Goal: Task Accomplishment & Management: Use online tool/utility

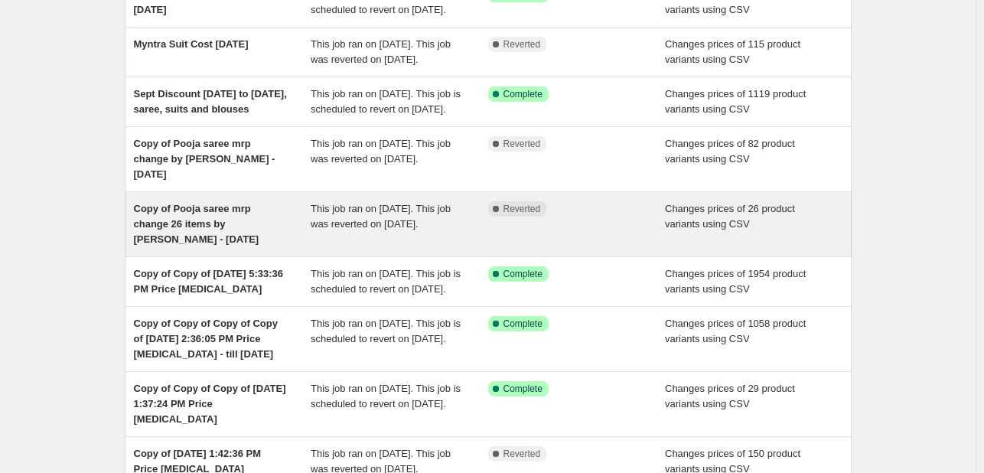
scroll to position [177, 0]
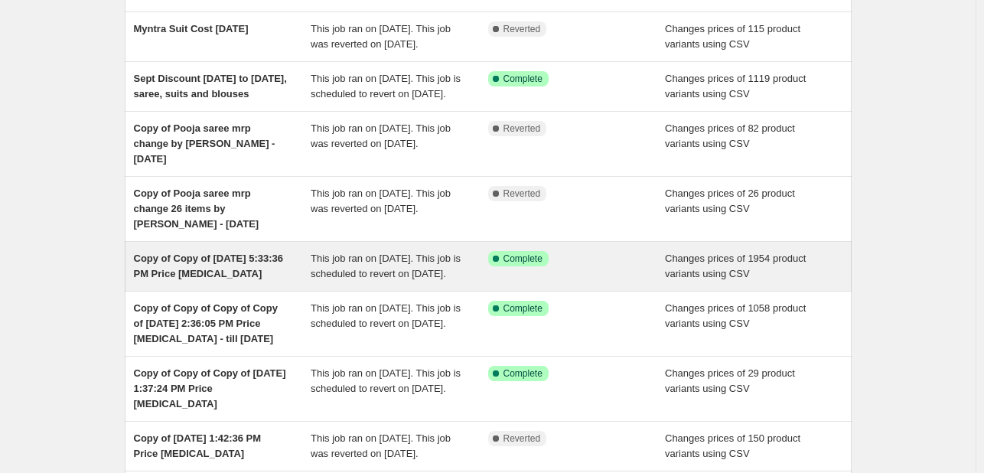
click at [760, 282] on div "Changes prices of 1954 product variants using CSV" at bounding box center [753, 266] width 177 height 31
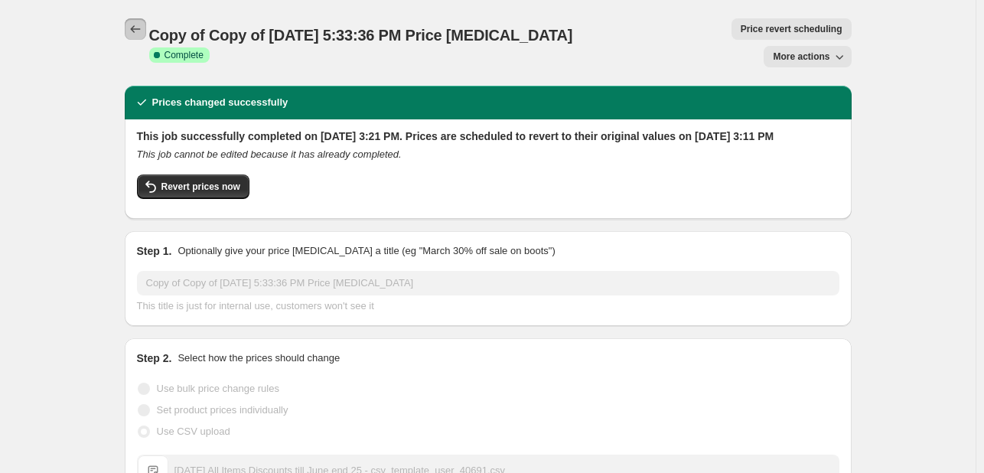
click at [143, 36] on icon "Price change jobs" at bounding box center [135, 28] width 15 height 15
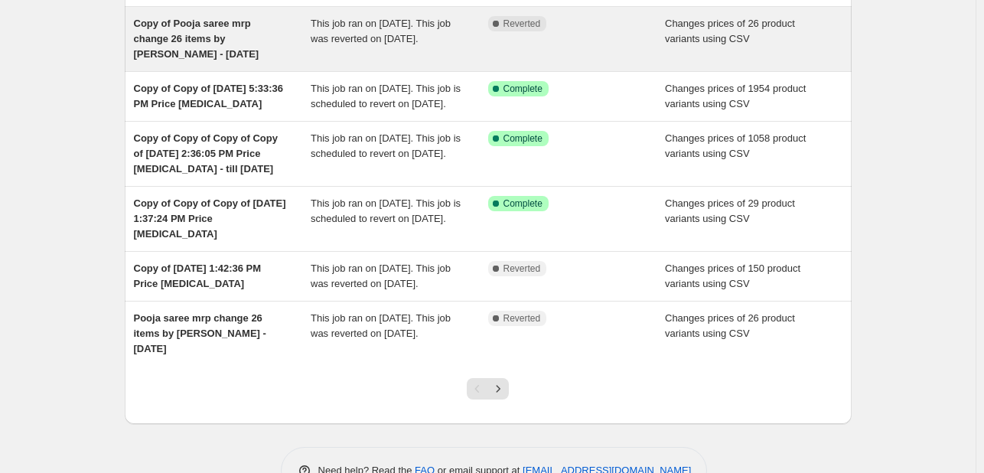
scroll to position [342, 0]
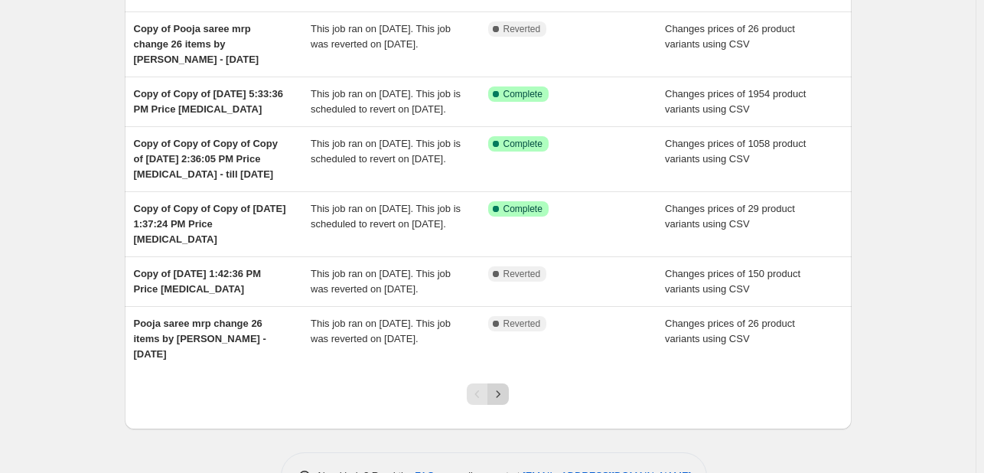
click at [504, 402] on icon "Next" at bounding box center [497, 393] width 15 height 15
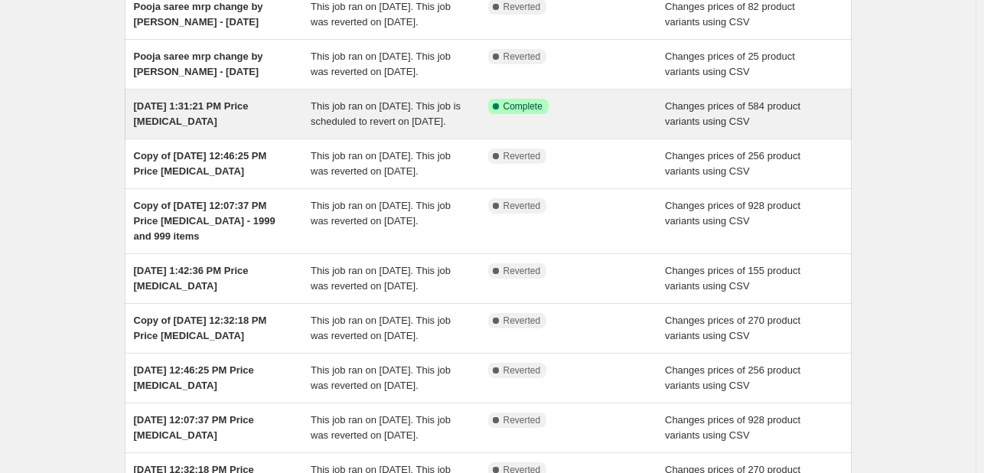
scroll to position [149, 0]
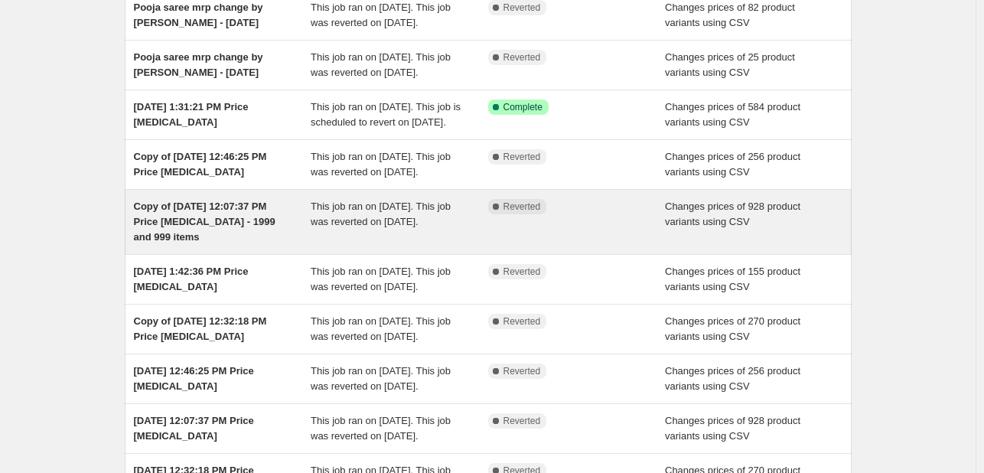
click at [570, 245] on div "Complete Reverted" at bounding box center [576, 222] width 177 height 46
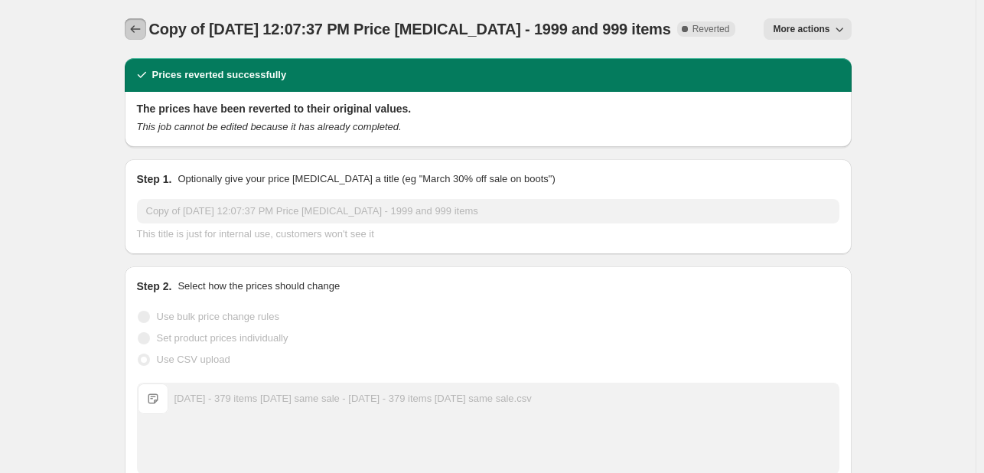
click at [140, 29] on icon "Price change jobs" at bounding box center [135, 29] width 10 height 8
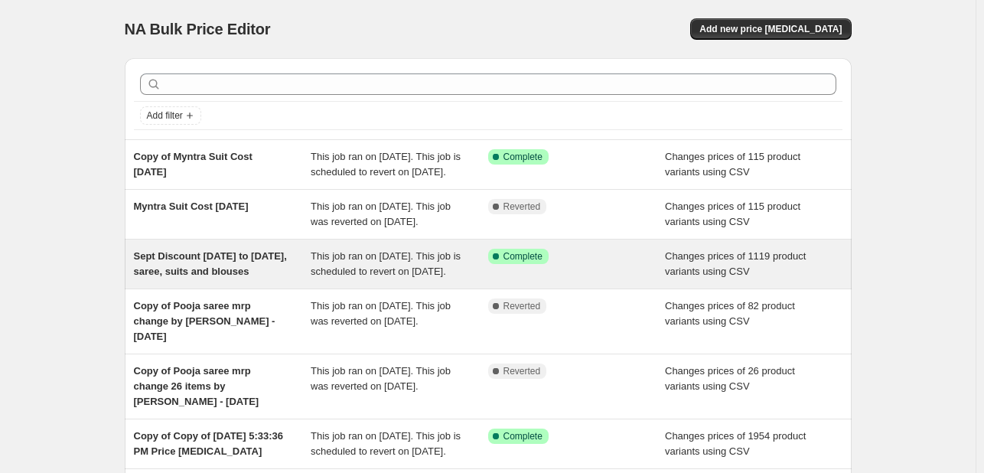
click at [654, 279] on div "Success Complete Complete" at bounding box center [576, 264] width 177 height 31
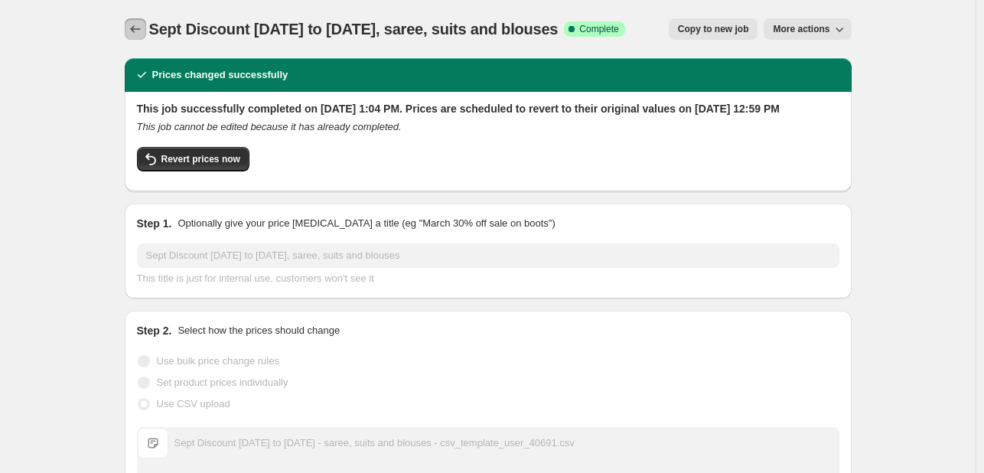
click at [142, 34] on icon "Price change jobs" at bounding box center [135, 28] width 15 height 15
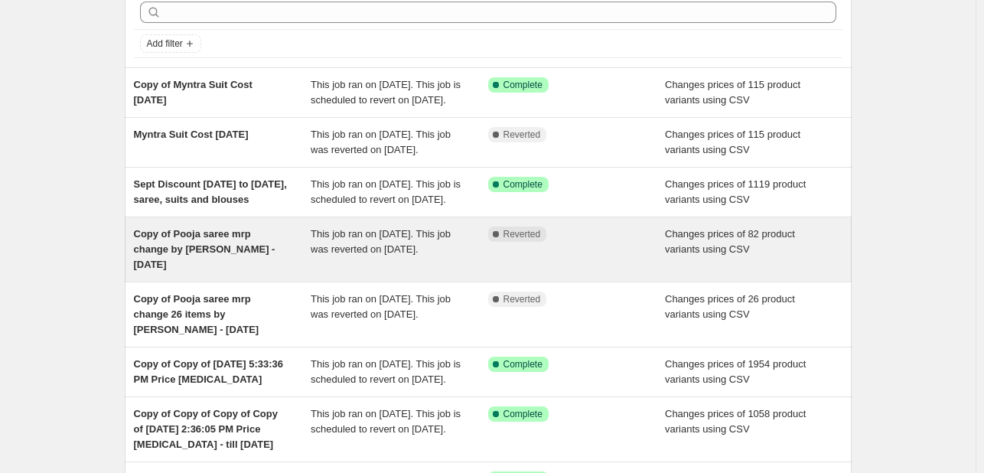
scroll to position [109, 0]
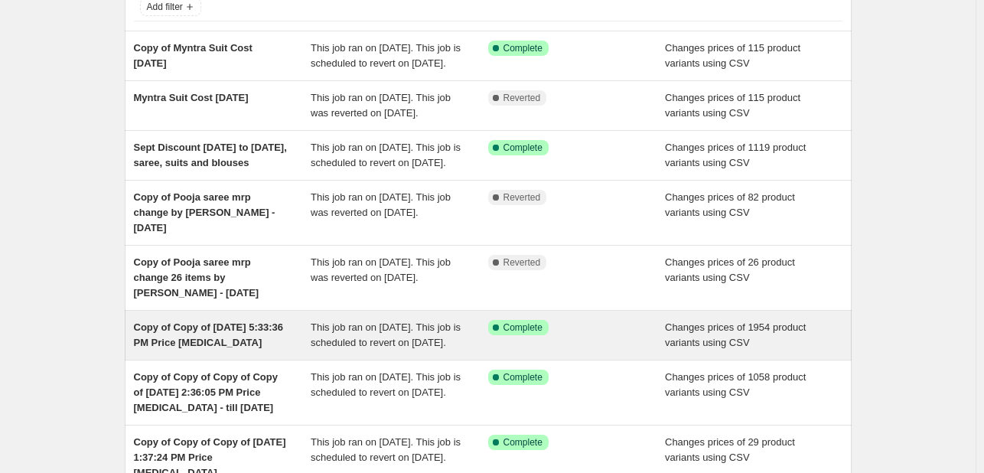
click at [636, 350] on div "Success Complete Complete" at bounding box center [576, 335] width 177 height 31
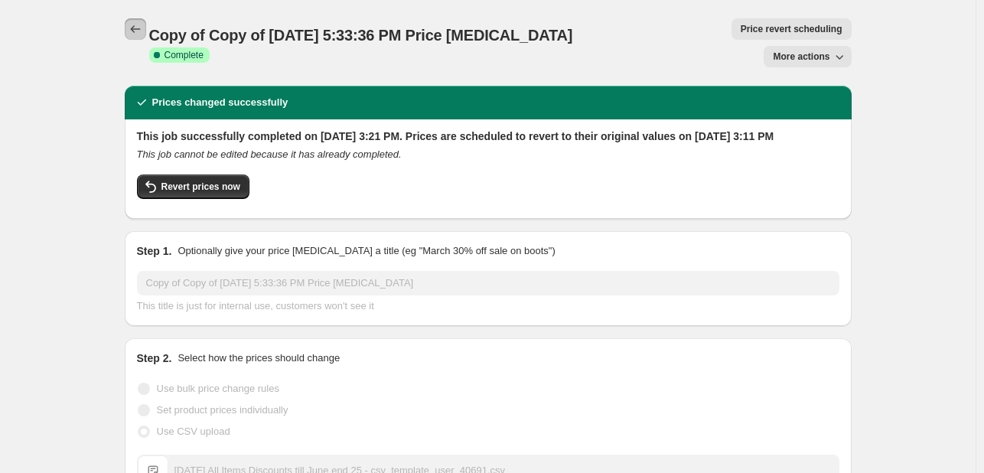
click at [135, 31] on icon "Price change jobs" at bounding box center [135, 28] width 15 height 15
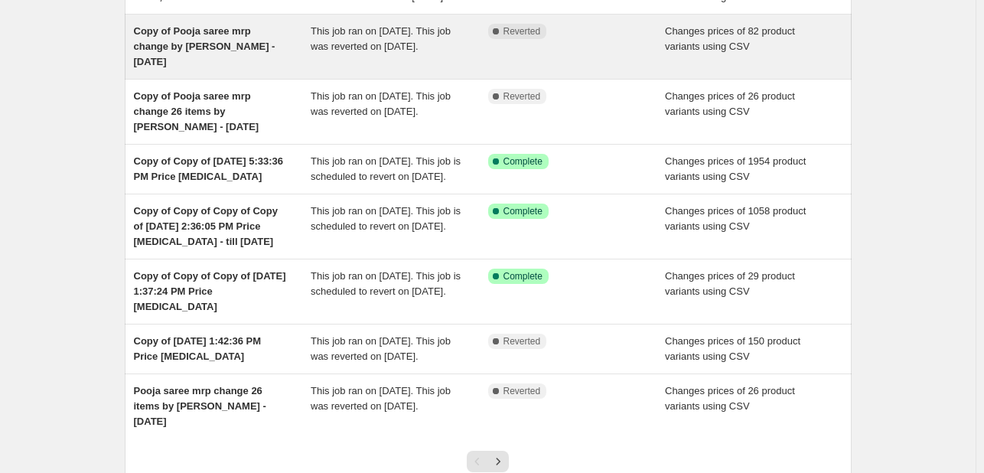
scroll to position [275, 0]
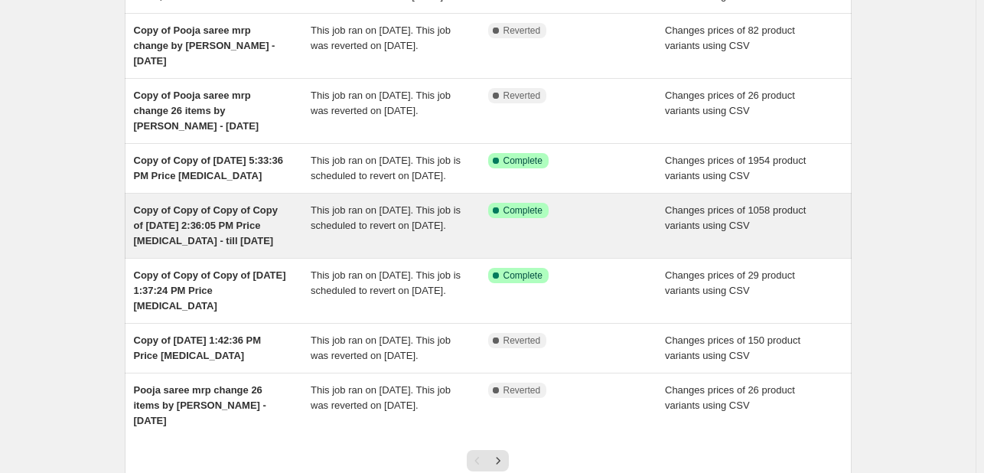
click at [578, 249] on div "Success Complete Complete" at bounding box center [576, 226] width 177 height 46
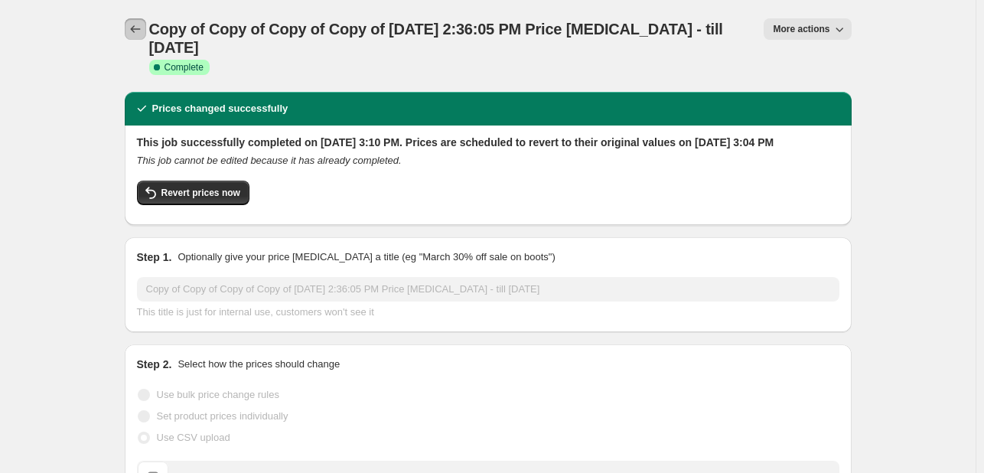
click at [143, 32] on icon "Price change jobs" at bounding box center [135, 28] width 15 height 15
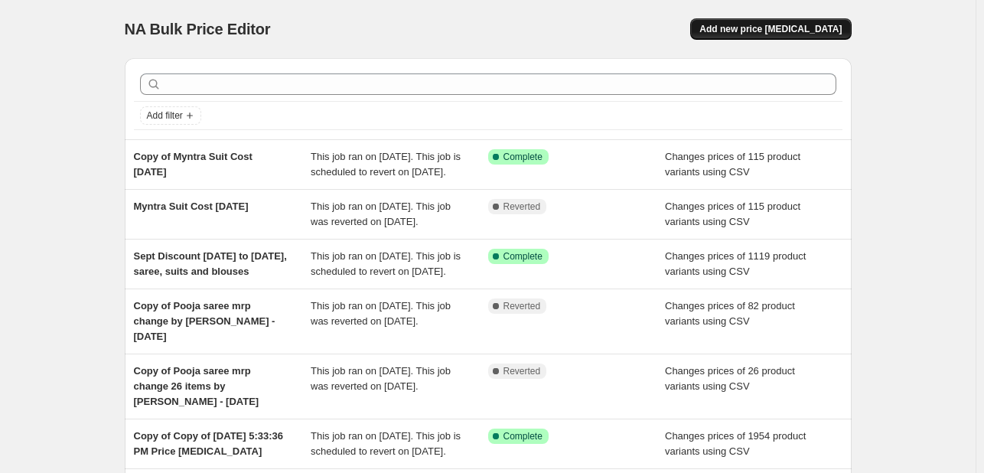
click at [800, 27] on span "Add new price change job" at bounding box center [770, 29] width 142 height 12
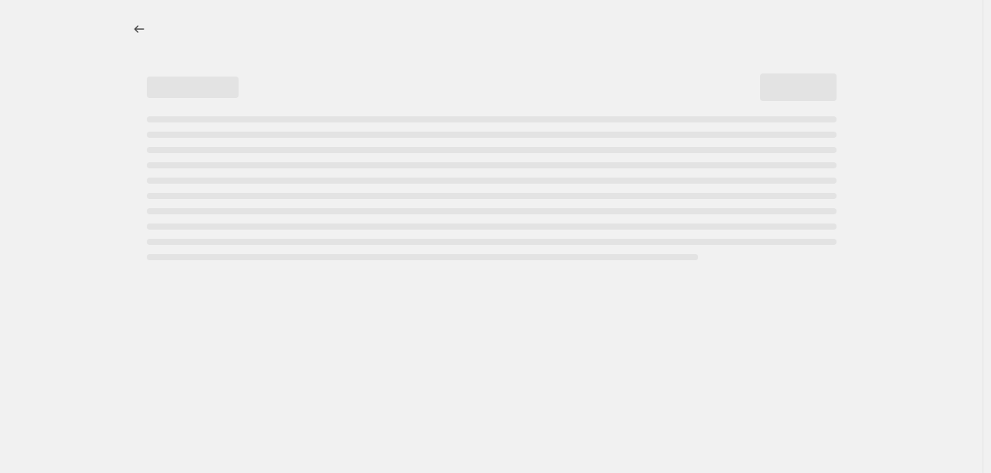
select select "percentage"
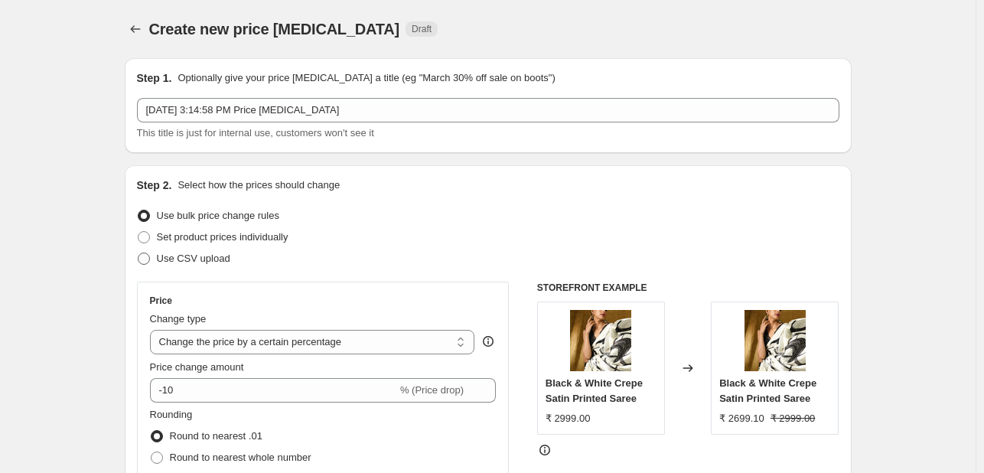
click at [180, 260] on span "Use CSV upload" at bounding box center [193, 257] width 73 height 11
click at [138, 253] on input "Use CSV upload" at bounding box center [138, 252] width 1 height 1
radio input "true"
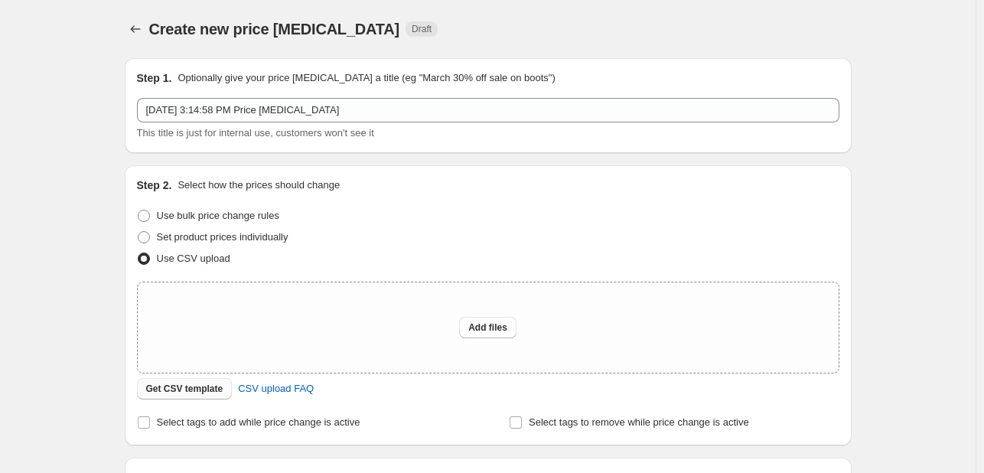
click at [183, 392] on span "Get CSV template" at bounding box center [184, 388] width 77 height 12
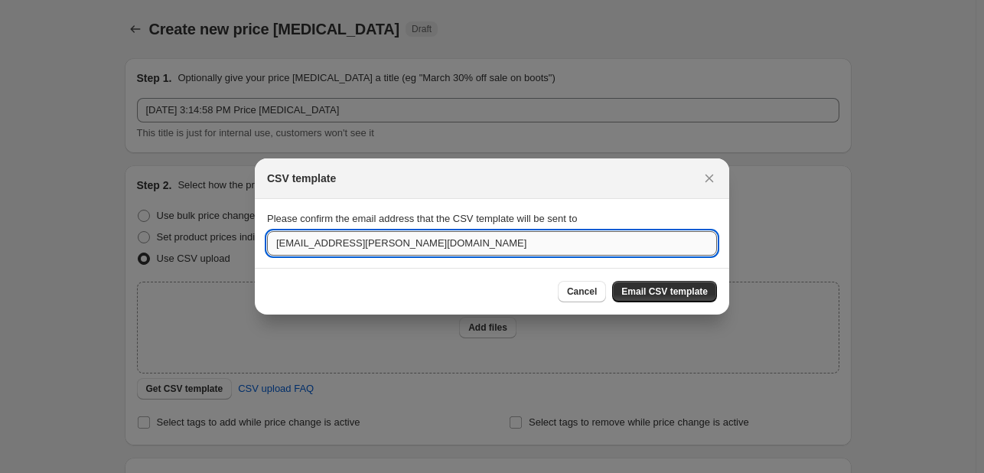
click at [385, 243] on input "hello@swtantra.com" at bounding box center [492, 243] width 450 height 24
type input "abhishek.inniss@swtantrabrands.com"
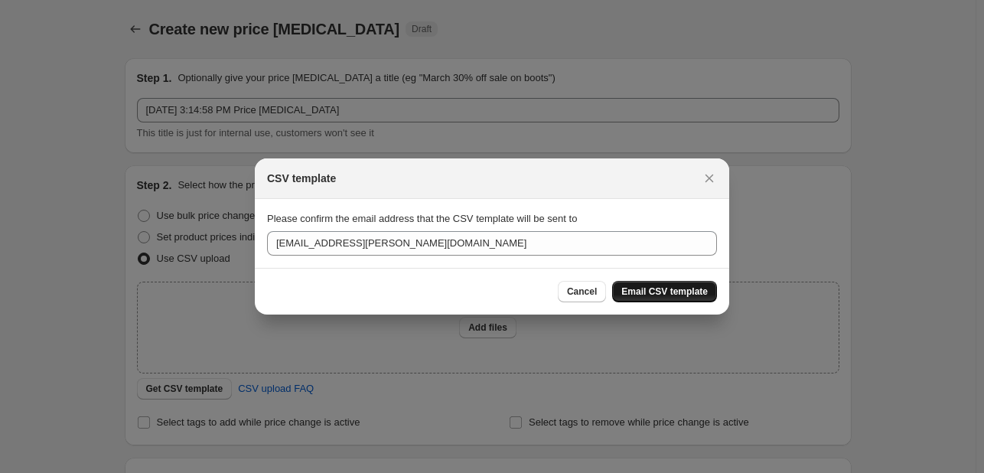
click at [664, 292] on span "Email CSV template" at bounding box center [664, 291] width 86 height 12
